Goal: Transaction & Acquisition: Book appointment/travel/reservation

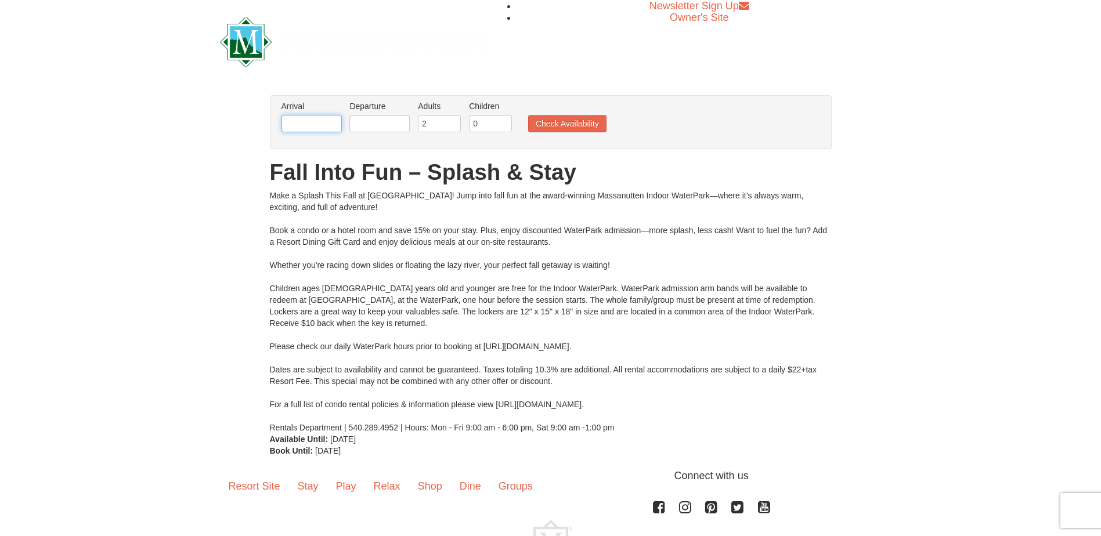
click at [323, 120] on input "text" at bounding box center [312, 123] width 60 height 17
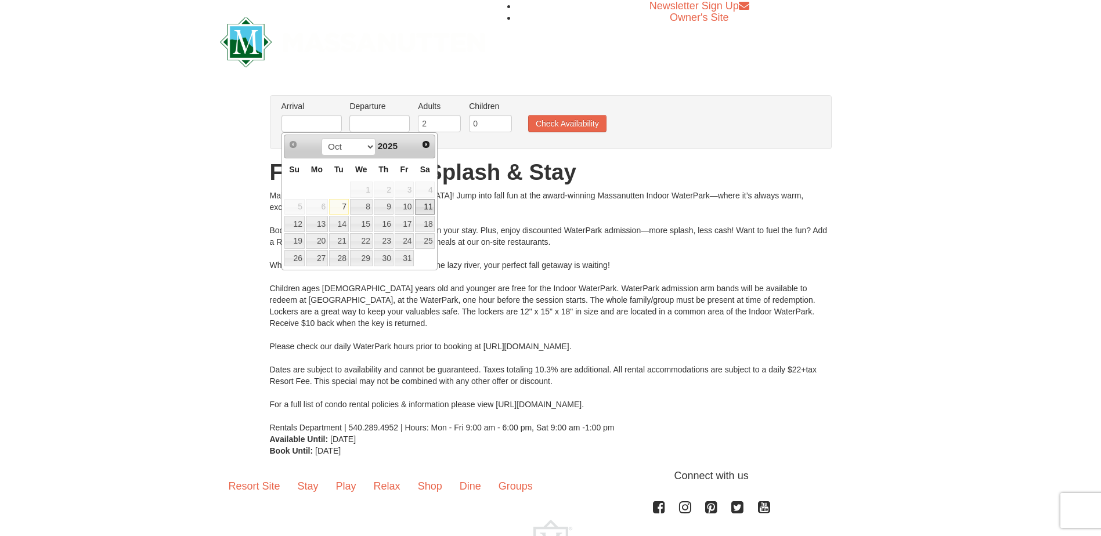
click at [427, 206] on link "11" at bounding box center [425, 207] width 20 height 16
type input "[DATE]"
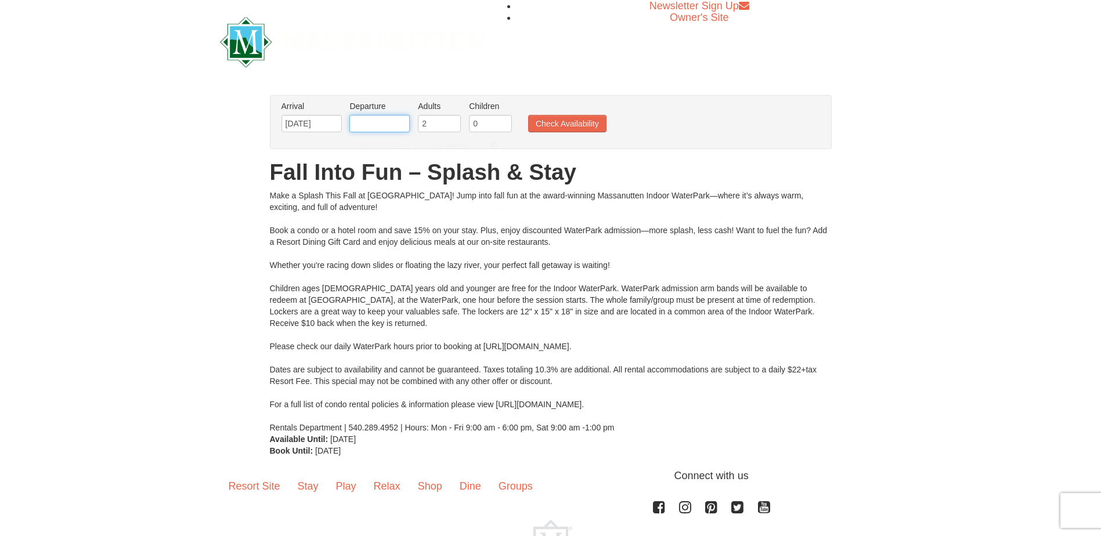
click at [402, 128] on input "text" at bounding box center [380, 123] width 60 height 17
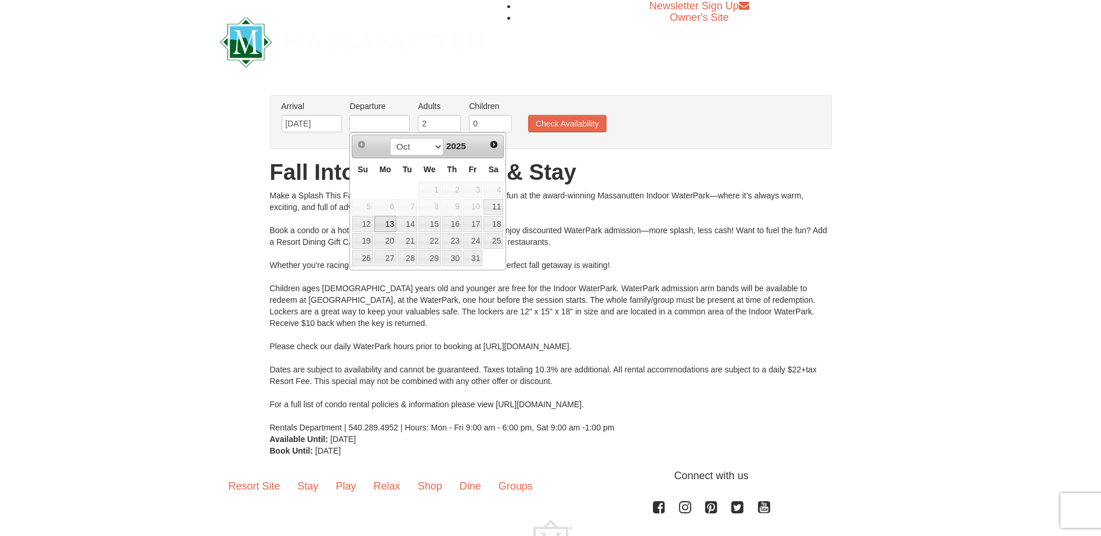
click at [388, 224] on link "13" at bounding box center [385, 224] width 22 height 16
type input "[DATE]"
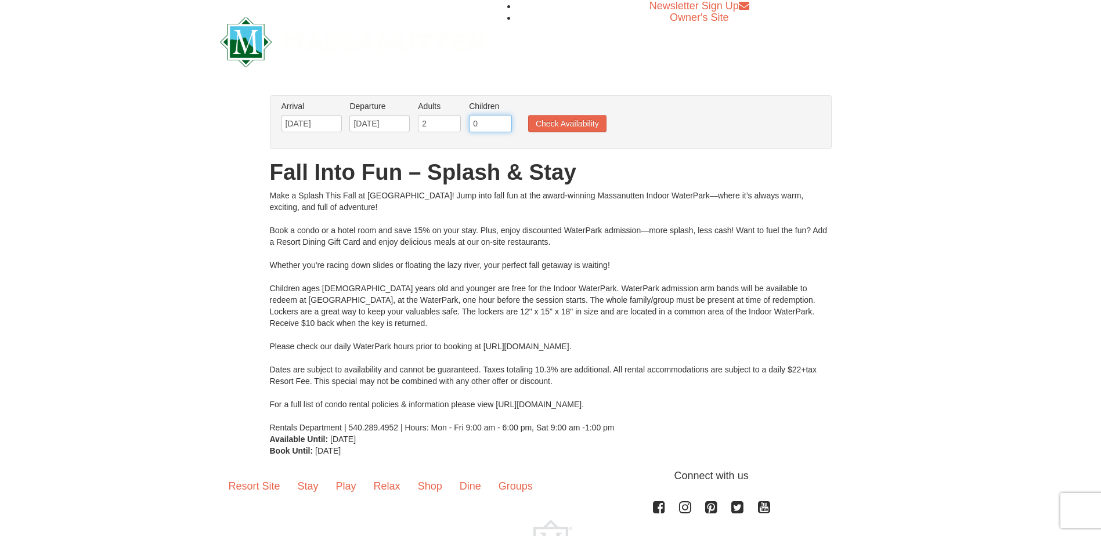
click at [499, 125] on input "0" at bounding box center [490, 123] width 43 height 17
type input "1"
click at [505, 121] on input "1" at bounding box center [490, 123] width 43 height 17
click at [541, 126] on button "Check Availability" at bounding box center [567, 123] width 78 height 17
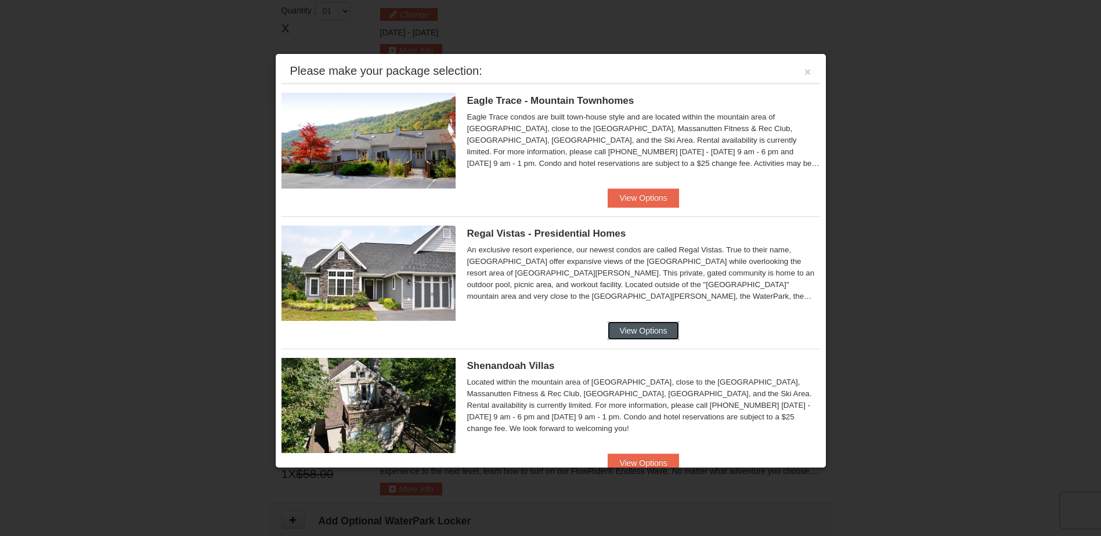
click at [637, 332] on button "View Options" at bounding box center [643, 331] width 71 height 19
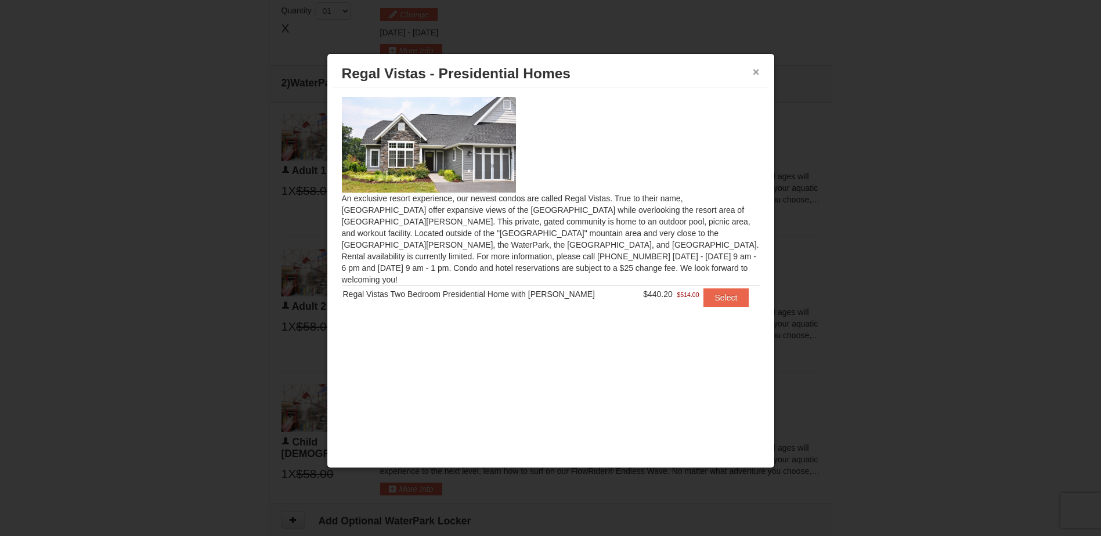
click at [754, 70] on button "×" at bounding box center [756, 72] width 7 height 12
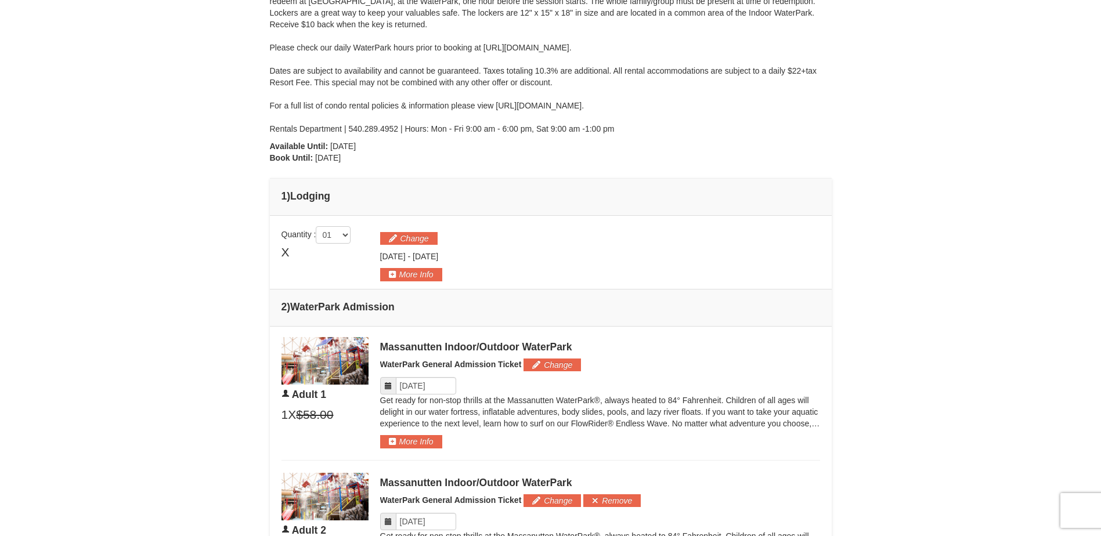
scroll to position [274, 0]
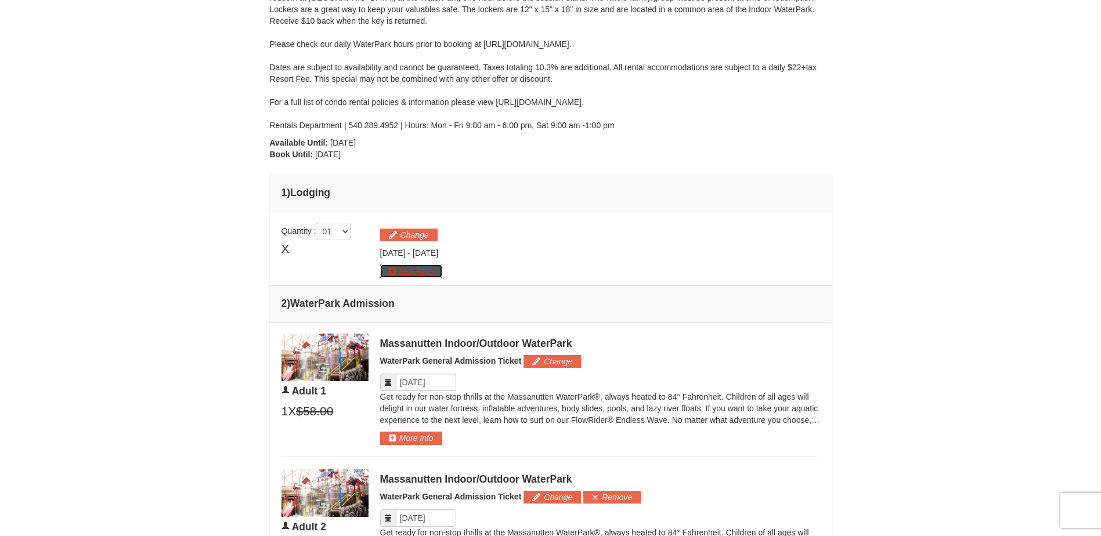
click at [388, 271] on button "More Info" at bounding box center [411, 271] width 62 height 13
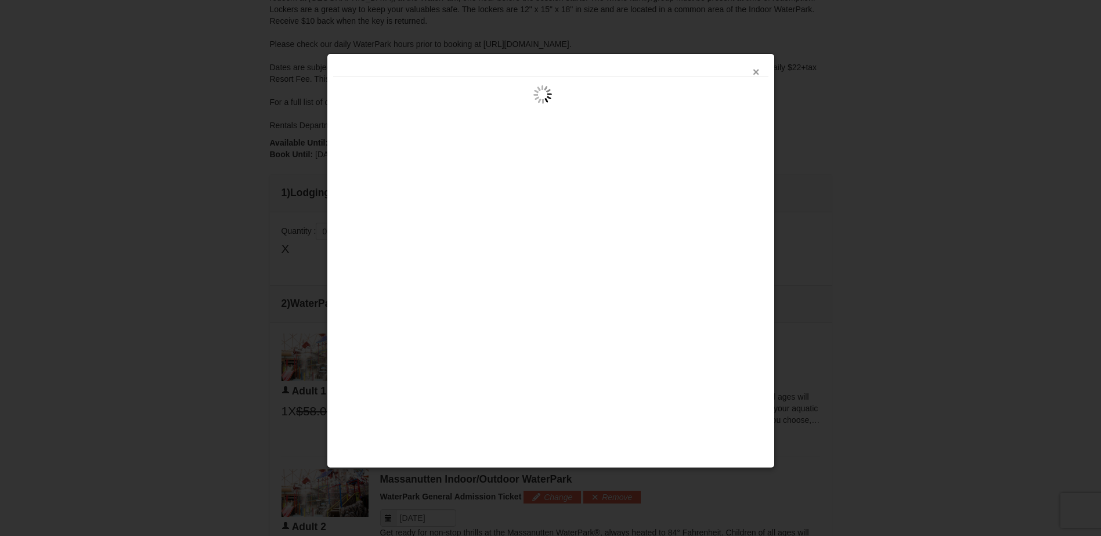
click at [759, 74] on button "×" at bounding box center [756, 72] width 7 height 12
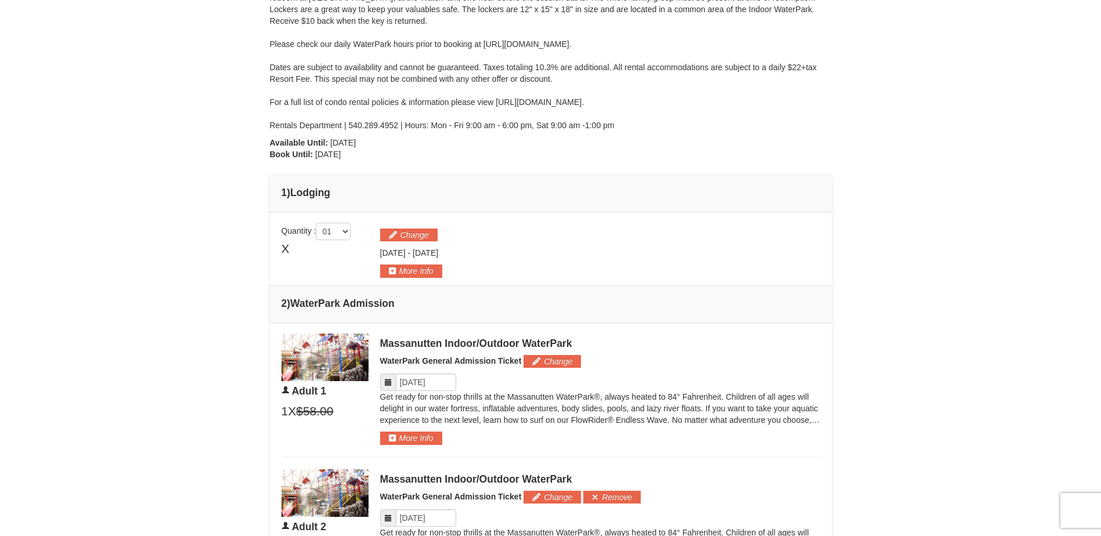
scroll to position [0, 0]
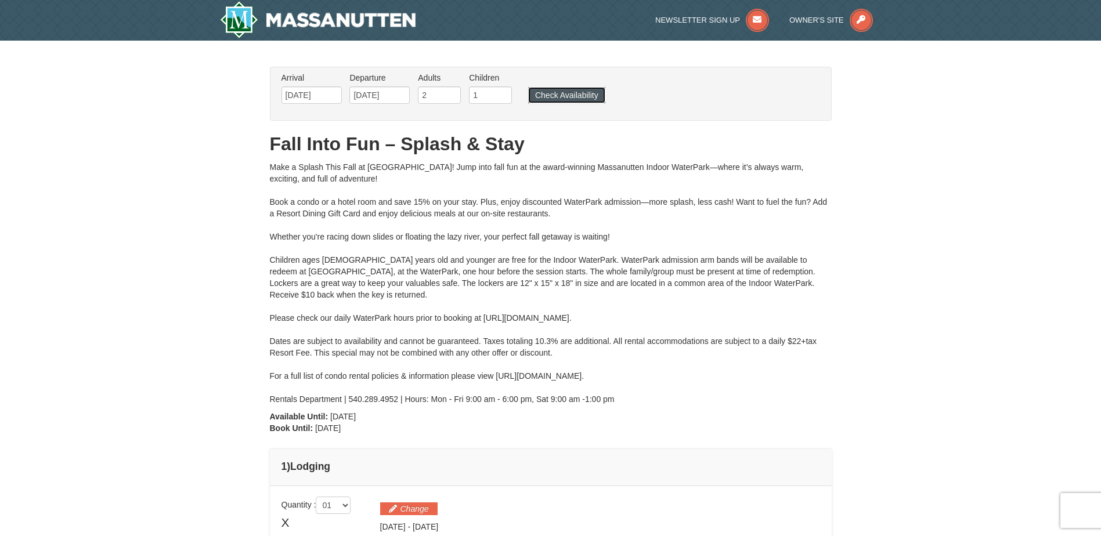
click at [586, 93] on button "Check Availability" at bounding box center [566, 95] width 77 height 16
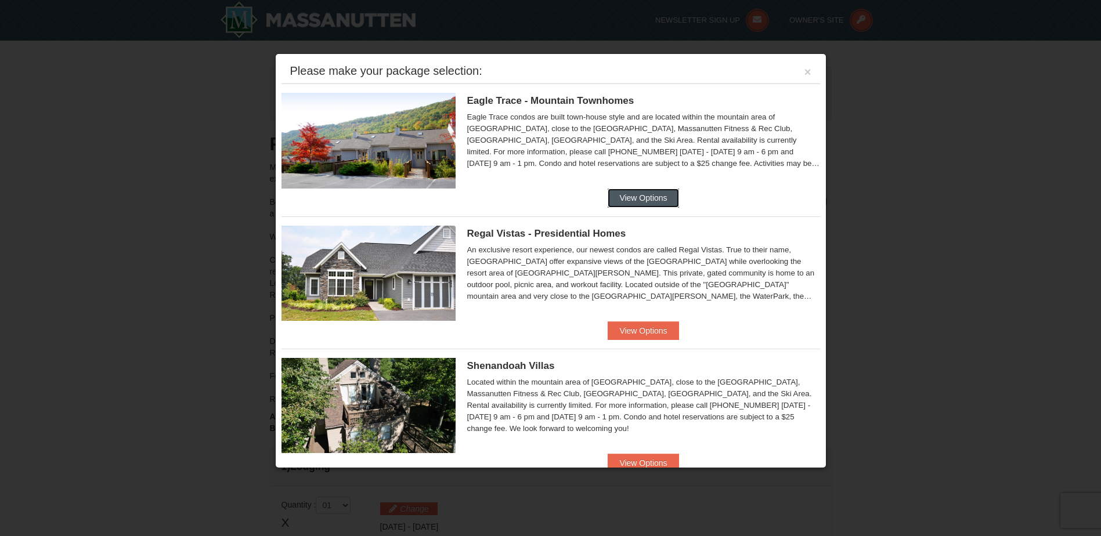
click at [654, 194] on button "View Options" at bounding box center [643, 198] width 71 height 19
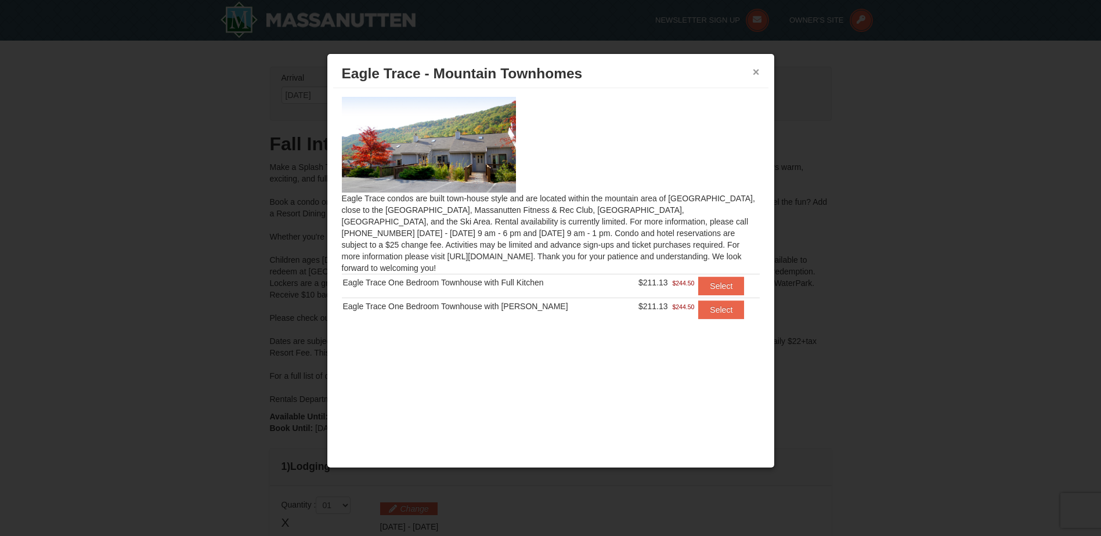
click at [755, 74] on button "×" at bounding box center [756, 72] width 7 height 12
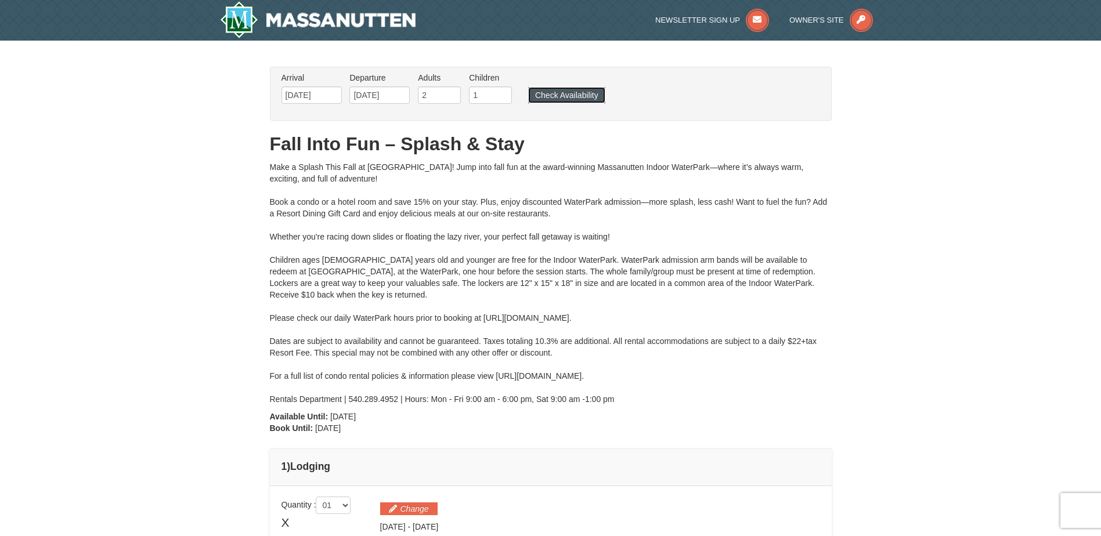
click at [560, 95] on button "Check Availability" at bounding box center [566, 95] width 77 height 16
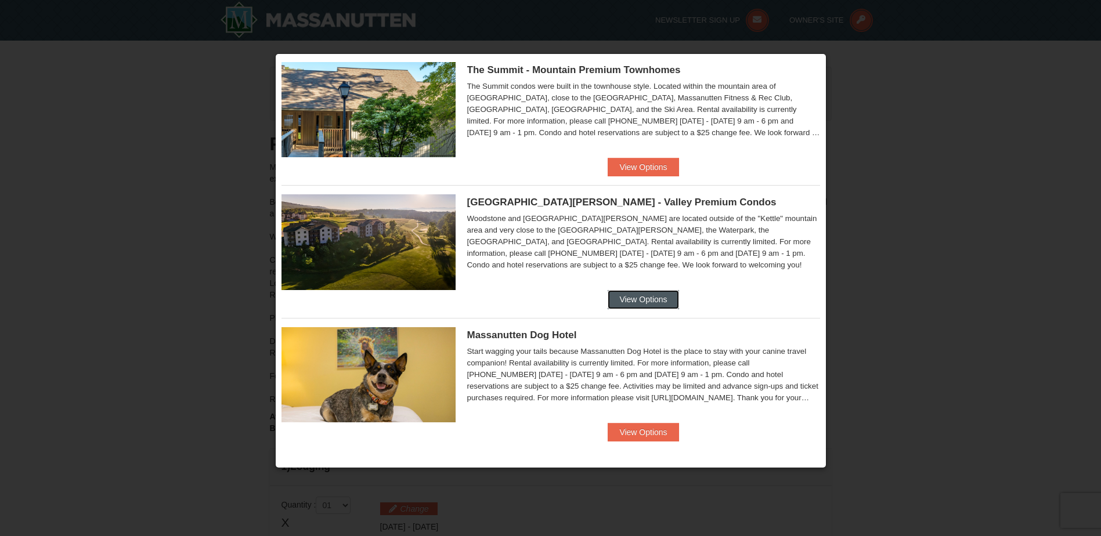
click at [646, 298] on button "View Options" at bounding box center [643, 299] width 71 height 19
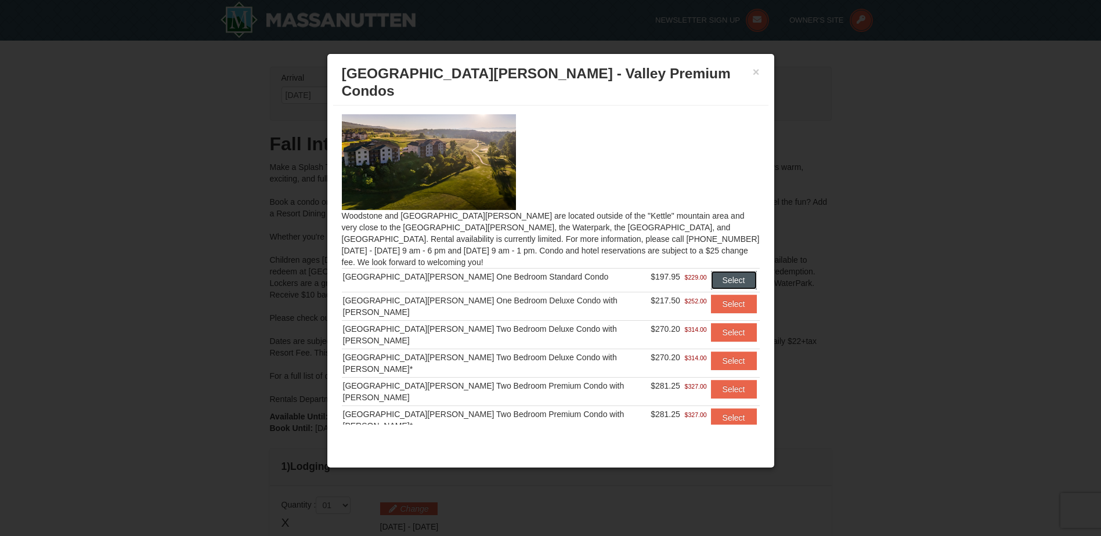
click at [727, 271] on button "Select" at bounding box center [734, 280] width 46 height 19
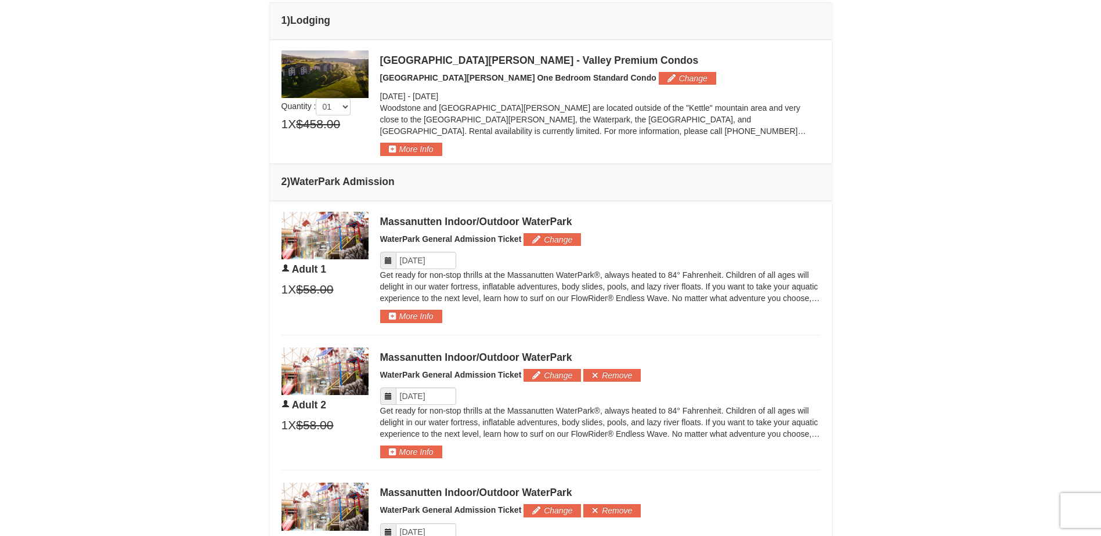
scroll to position [916, 0]
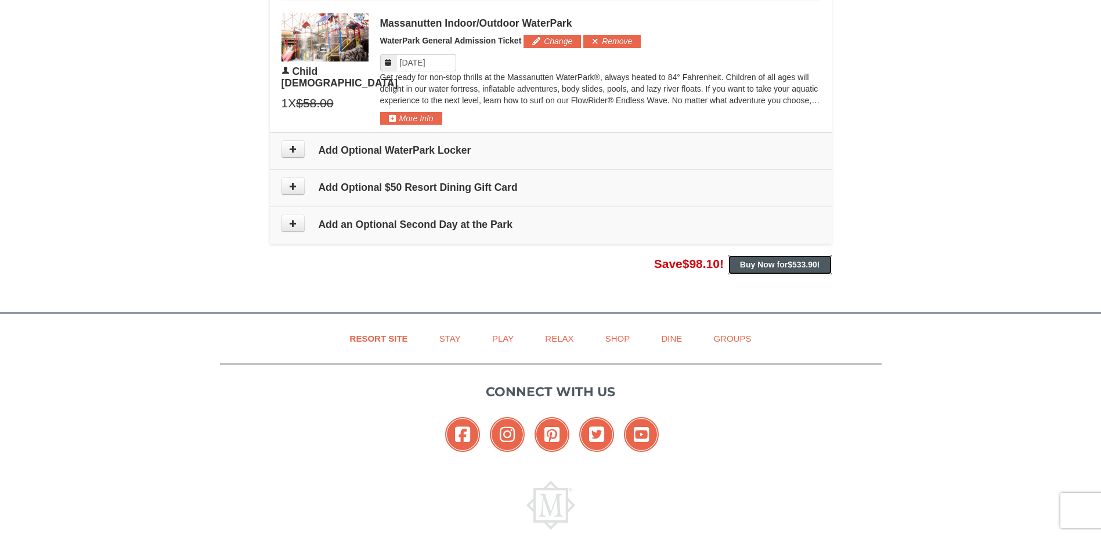
click at [763, 265] on strong "Buy Now for $533.90 !" at bounding box center [780, 264] width 80 height 9
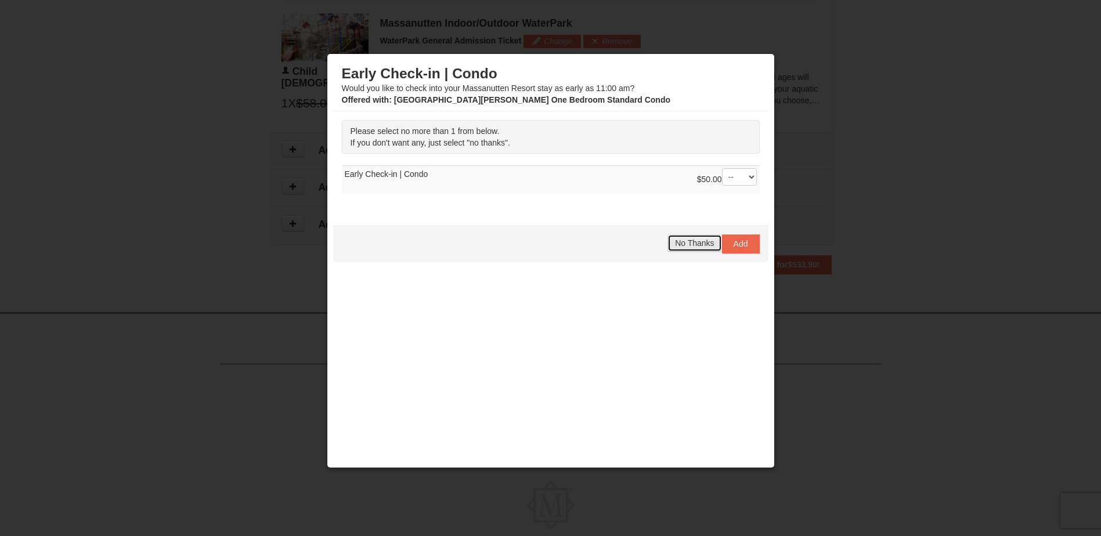
click at [698, 240] on span "No Thanks" at bounding box center [694, 243] width 39 height 9
